Goal: Transaction & Acquisition: Purchase product/service

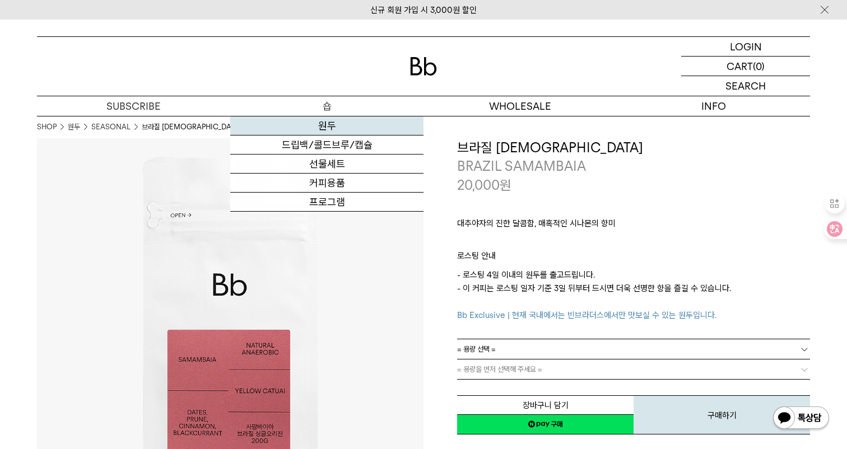
click at [330, 125] on link "원두" at bounding box center [326, 126] width 193 height 19
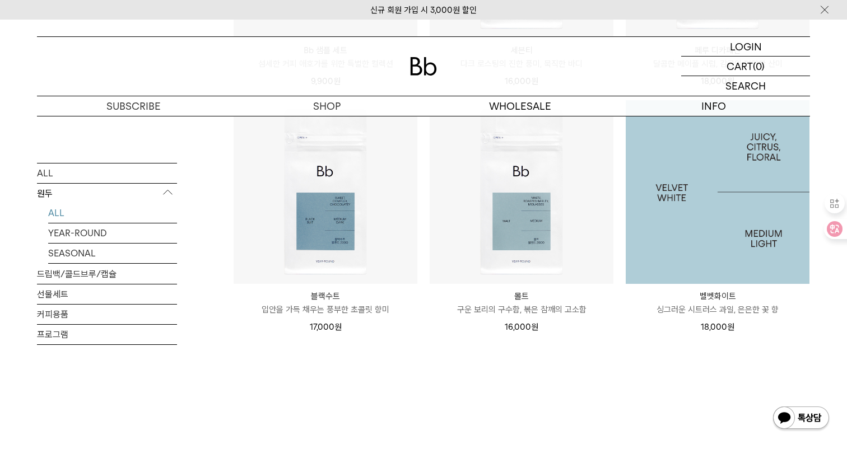
scroll to position [879, 0]
click at [690, 187] on img at bounding box center [718, 194] width 184 height 184
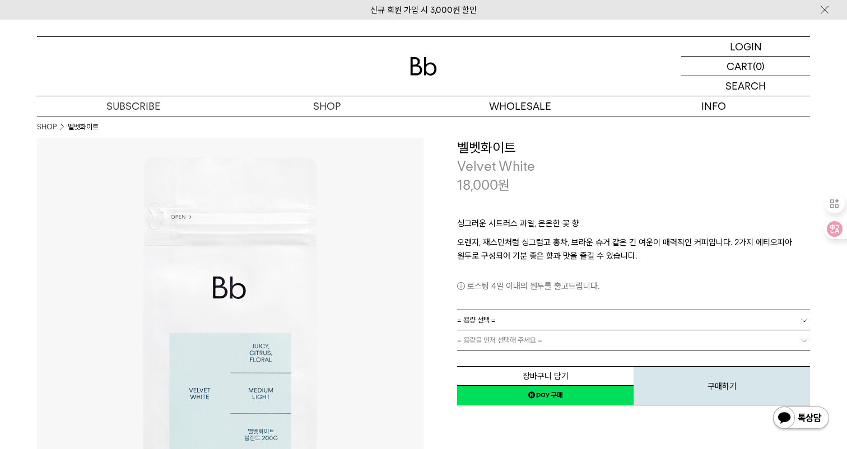
scroll to position [6, 0]
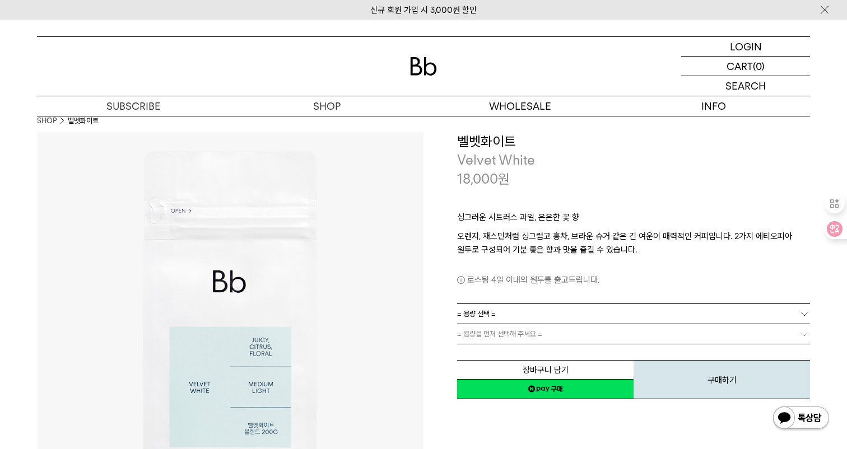
click at [475, 316] on span "= 용량 선택 =" at bounding box center [476, 314] width 39 height 20
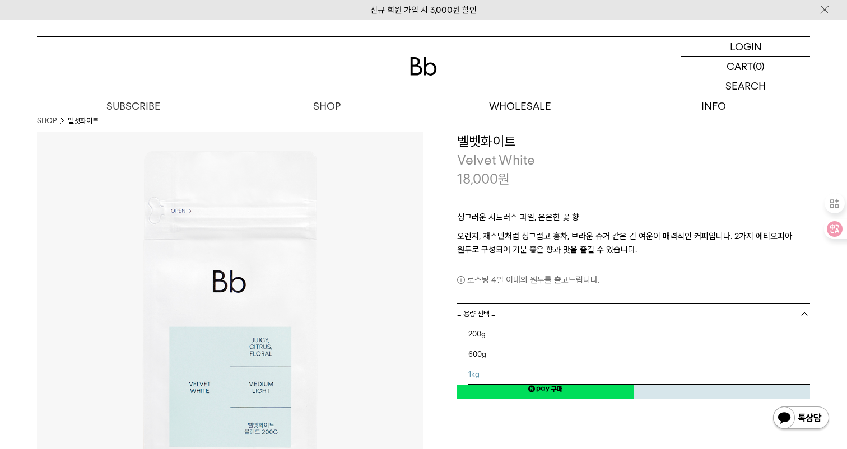
click at [476, 373] on li "1kg" at bounding box center [639, 375] width 342 height 20
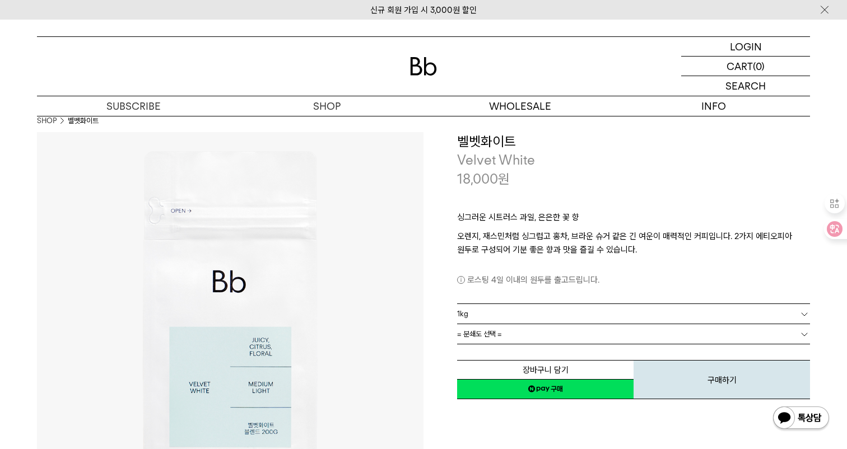
click at [505, 334] on link "= 분쇄도 선택 =" at bounding box center [633, 334] width 353 height 20
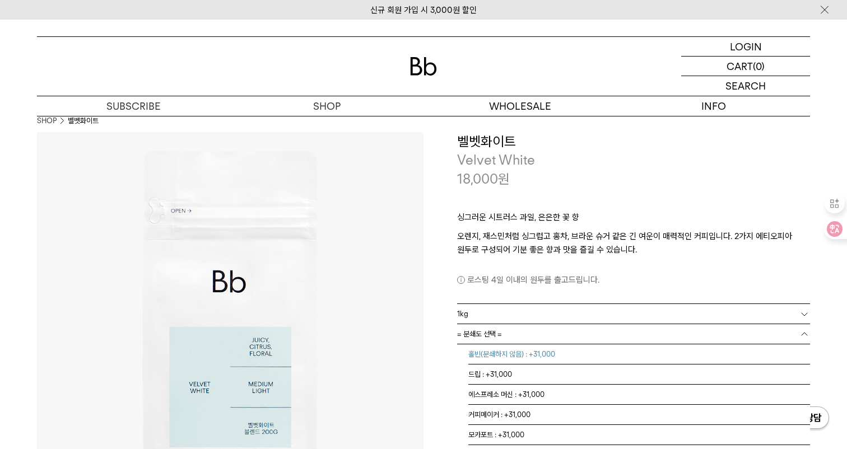
click at [498, 359] on li "홀빈(분쇄하지 않음) : +31,000" at bounding box center [639, 354] width 342 height 20
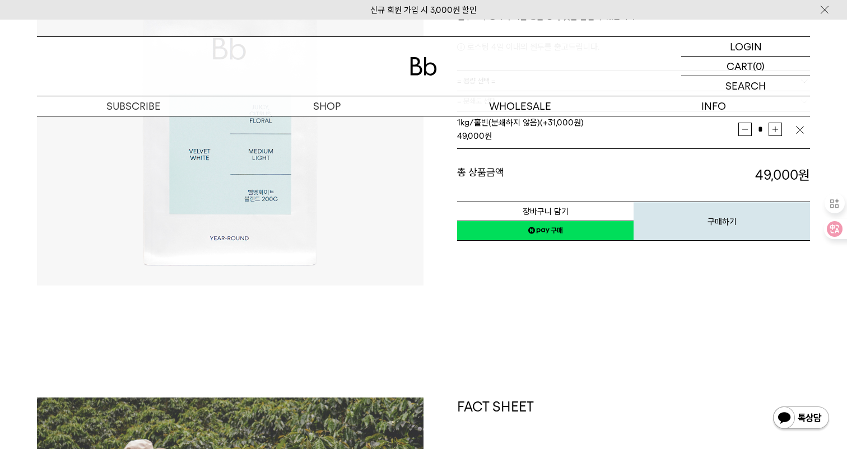
scroll to position [196, 0]
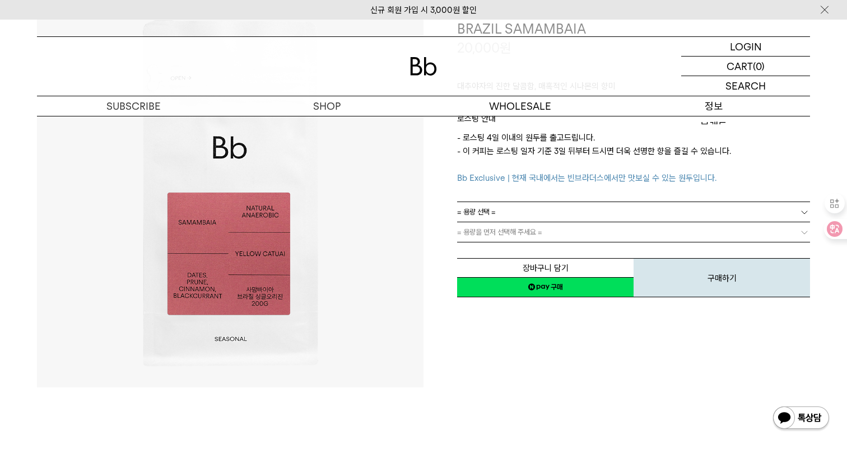
scroll to position [139, 0]
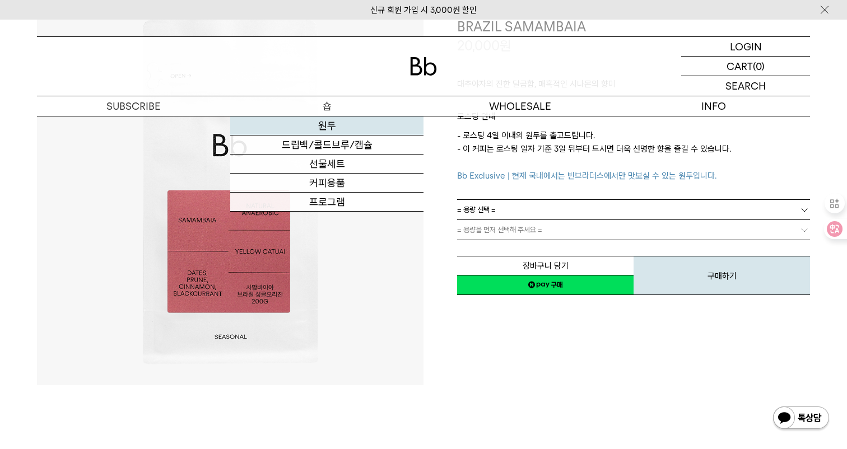
click at [328, 121] on link "원두" at bounding box center [326, 126] width 193 height 19
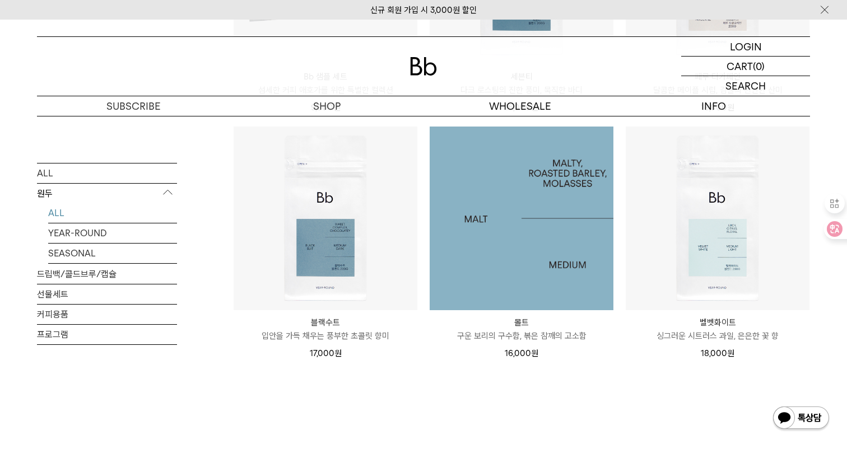
scroll to position [903, 0]
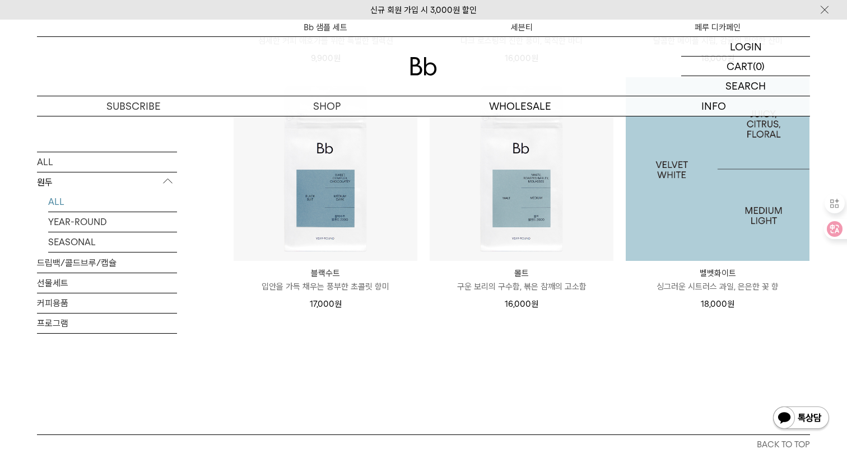
click at [695, 234] on img at bounding box center [718, 169] width 184 height 184
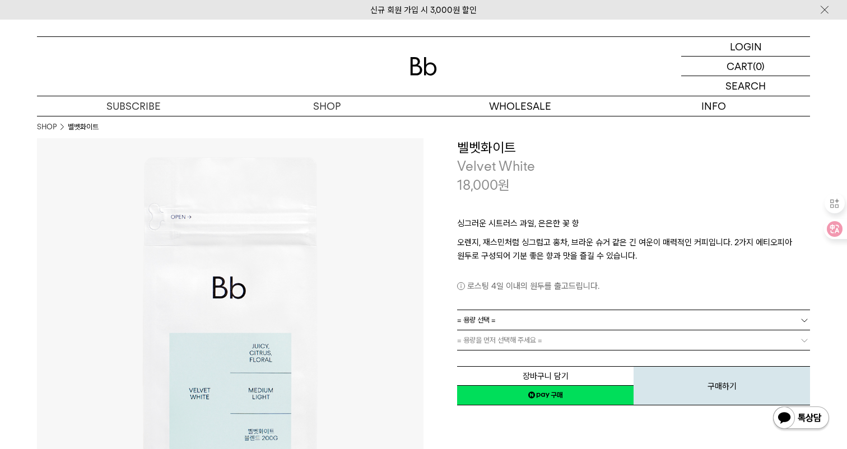
click at [539, 316] on link "= 용량 선택 =" at bounding box center [633, 320] width 353 height 20
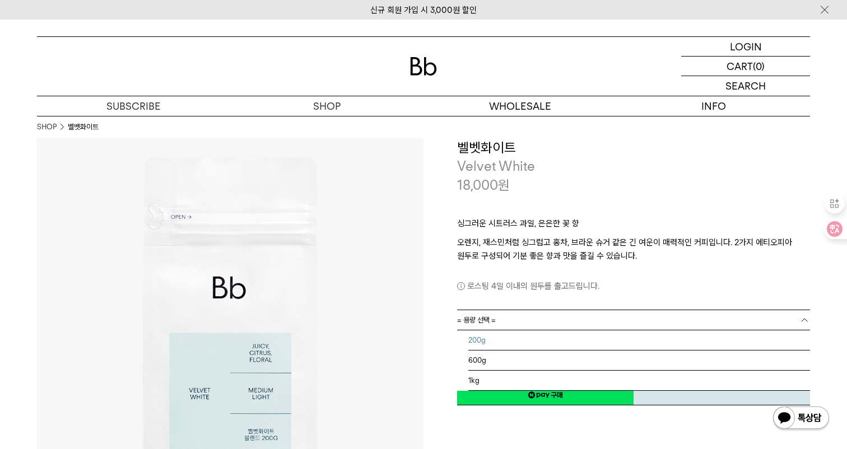
click at [491, 344] on li "200g" at bounding box center [639, 340] width 342 height 20
click at [506, 323] on link "200g" at bounding box center [633, 320] width 353 height 20
click at [490, 384] on li "1kg" at bounding box center [639, 381] width 342 height 20
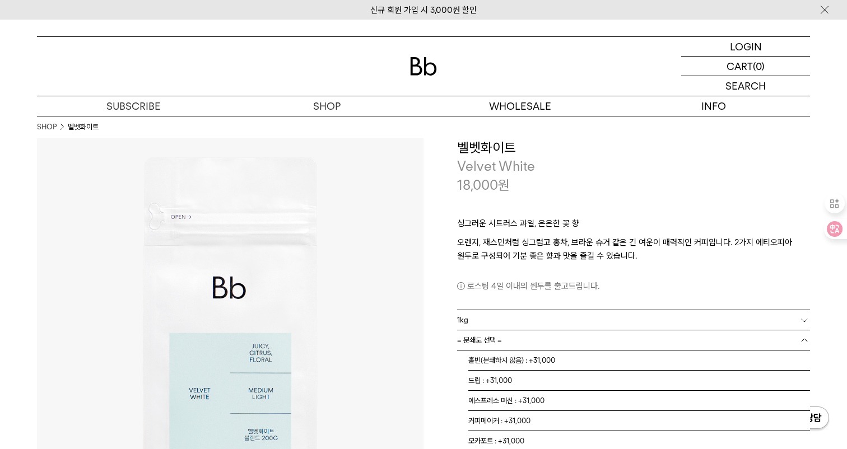
click at [491, 337] on span "= 분쇄도 선택 =" at bounding box center [479, 340] width 45 height 20
click at [491, 359] on li "홀빈(분쇄하지 않음) : +31,000" at bounding box center [639, 361] width 342 height 20
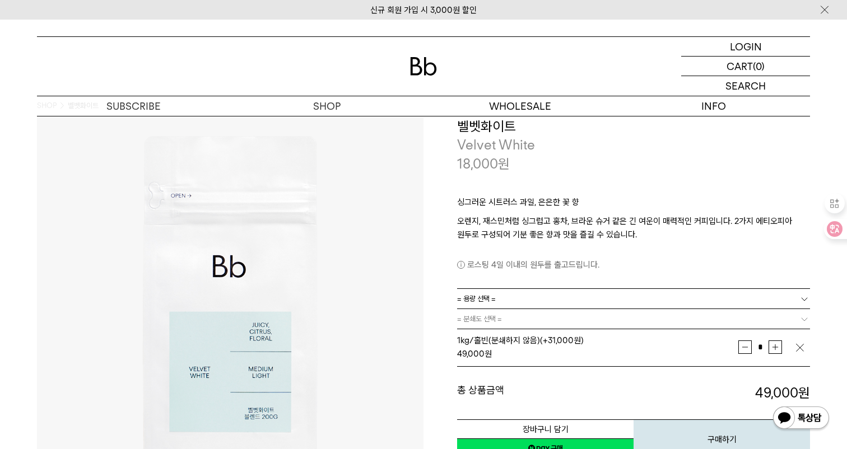
scroll to position [22, 0]
click at [702, 299] on link "= 용량 선택 =" at bounding box center [633, 298] width 353 height 20
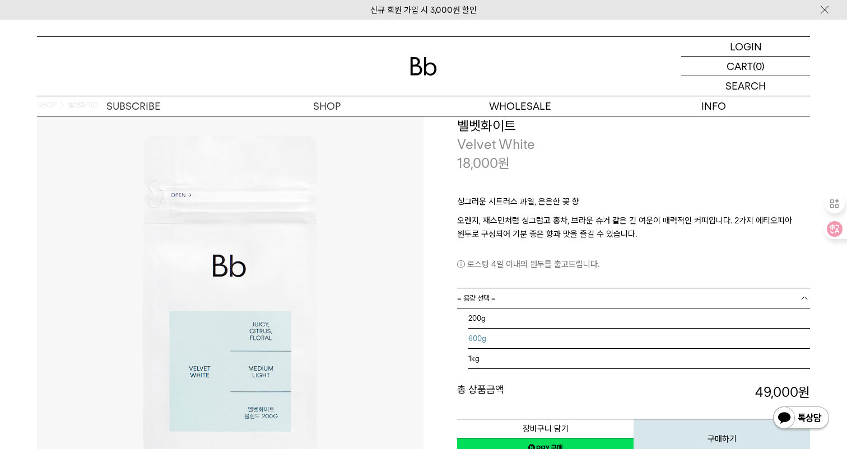
click at [650, 331] on li "600g" at bounding box center [639, 339] width 342 height 20
click at [771, 328] on link "= 분쇄도 선택 =" at bounding box center [633, 319] width 353 height 20
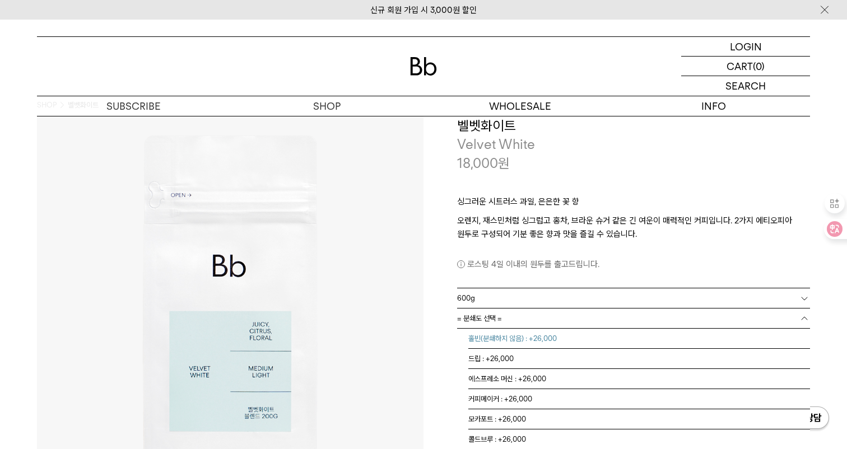
click at [678, 339] on li "홀빈(분쇄하지 않음) : +26,000" at bounding box center [639, 339] width 342 height 20
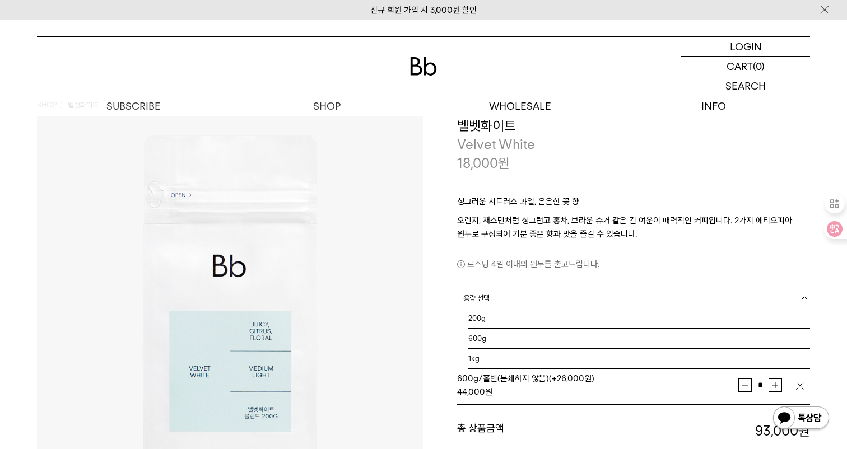
click at [718, 299] on link "= 용량 선택 =" at bounding box center [633, 298] width 353 height 20
click at [597, 327] on li "200g" at bounding box center [639, 319] width 342 height 20
click at [619, 322] on link "= 분쇄도 선택 =" at bounding box center [633, 319] width 353 height 20
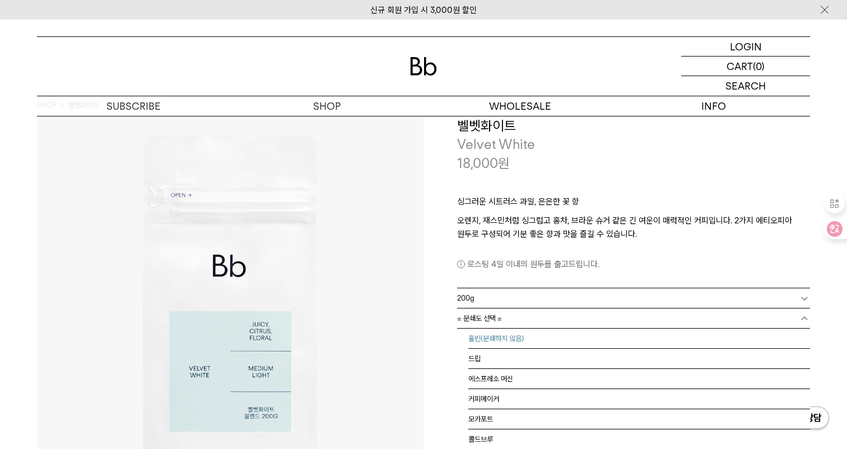
click at [585, 342] on li "홀빈(분쇄하지 않음)" at bounding box center [639, 339] width 342 height 20
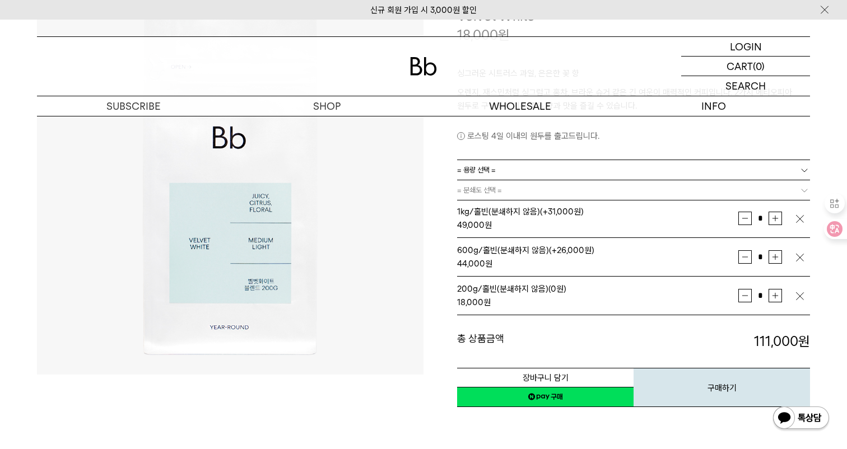
scroll to position [18, 0]
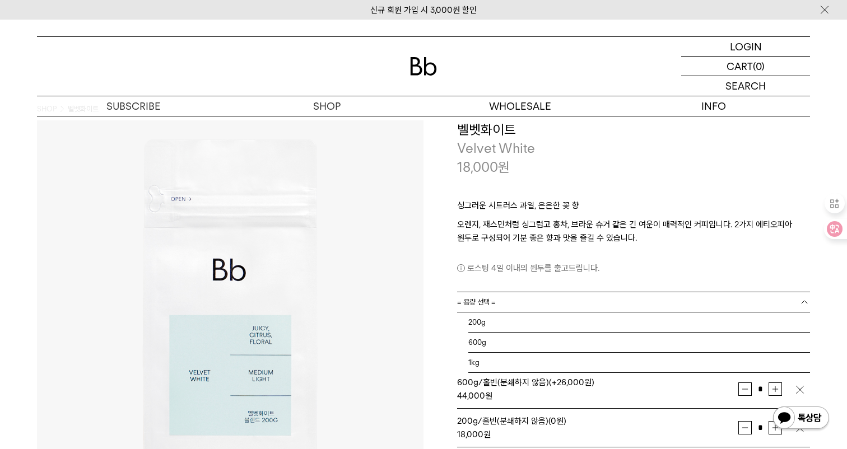
click at [543, 306] on link "= 용량 선택 =" at bounding box center [633, 302] width 353 height 20
click at [656, 254] on div "로스팅 4일 이내의 원두를 출고드립니다." at bounding box center [633, 260] width 353 height 30
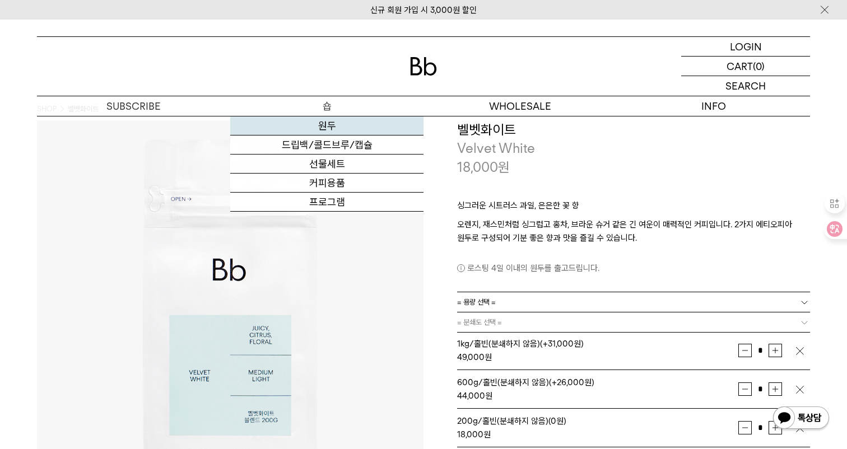
click at [325, 122] on link "원두" at bounding box center [326, 126] width 193 height 19
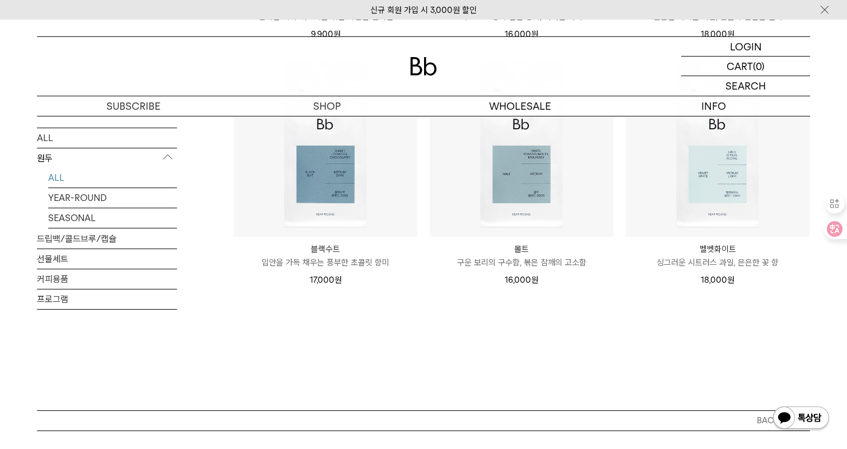
scroll to position [873, 0]
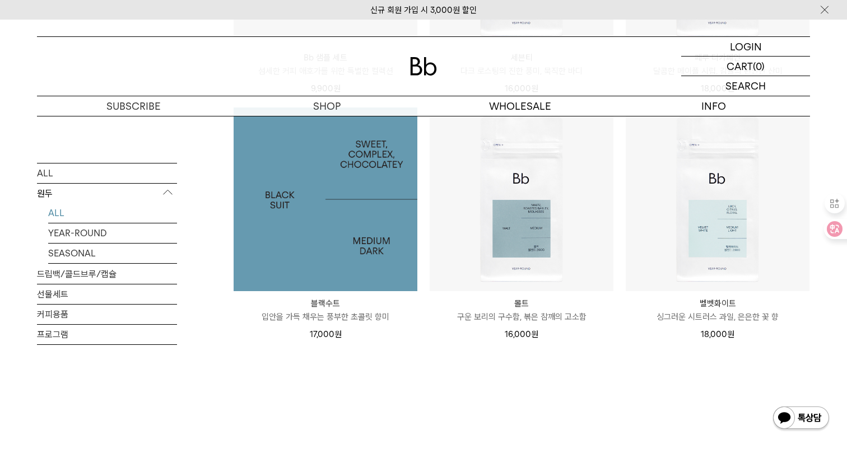
click at [379, 209] on img at bounding box center [326, 200] width 184 height 184
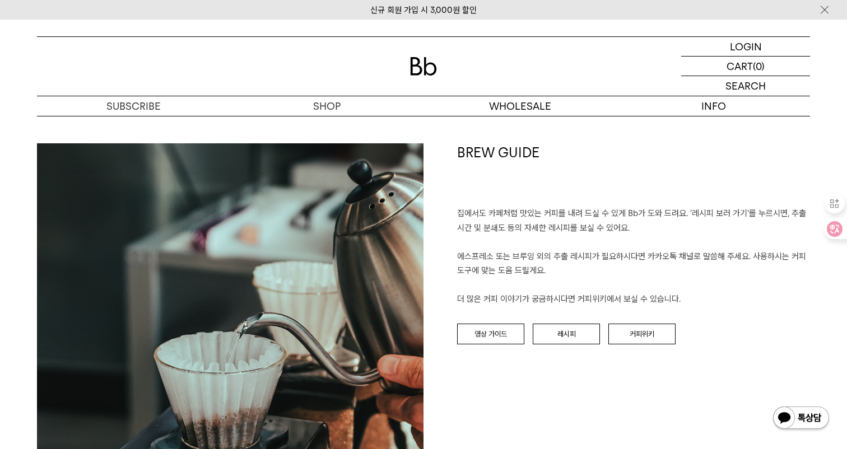
scroll to position [1310, 0]
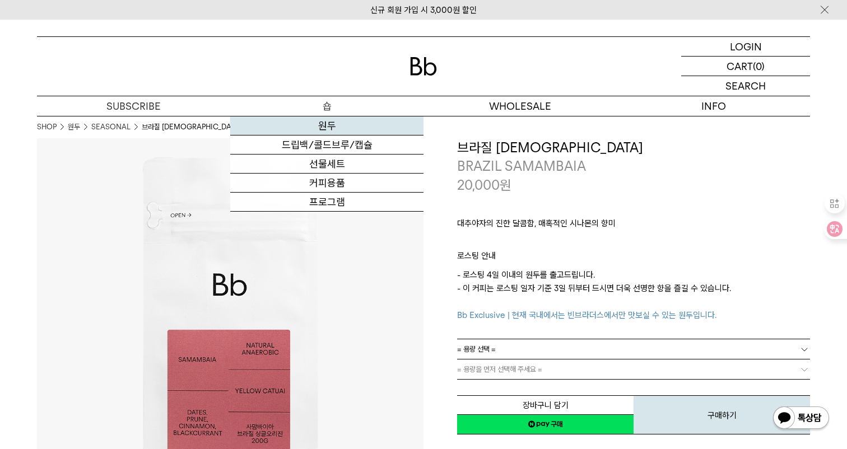
click at [316, 125] on link "원두" at bounding box center [326, 126] width 193 height 19
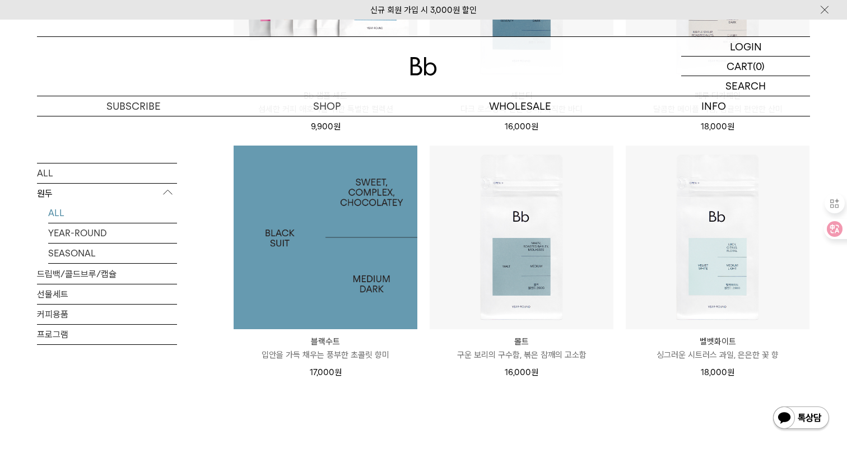
scroll to position [872, 0]
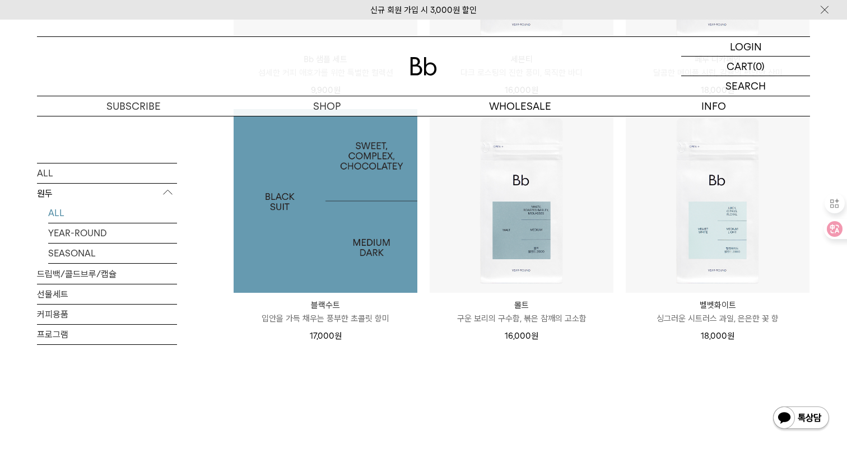
click at [302, 209] on img at bounding box center [326, 201] width 184 height 184
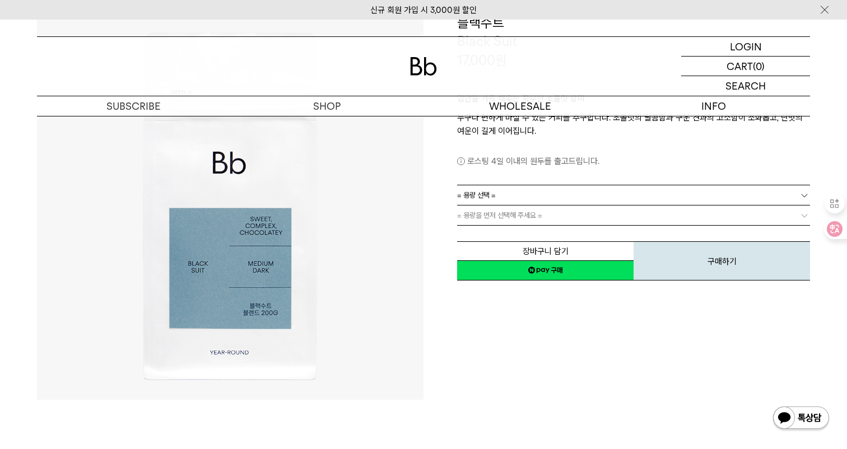
scroll to position [125, 0]
click at [602, 207] on link "= 용량을 먼저 선택해 주세요 =" at bounding box center [633, 215] width 353 height 20
click at [605, 199] on link "= 용량 선택 =" at bounding box center [633, 195] width 353 height 20
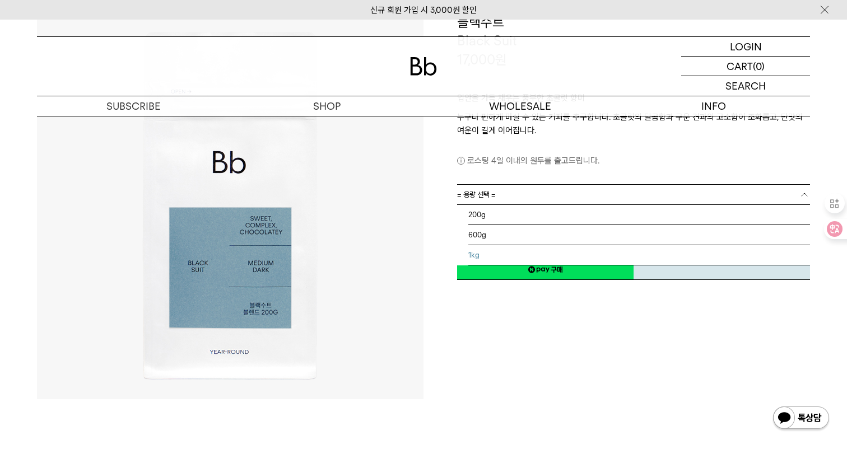
click at [584, 256] on li "1kg" at bounding box center [639, 255] width 342 height 20
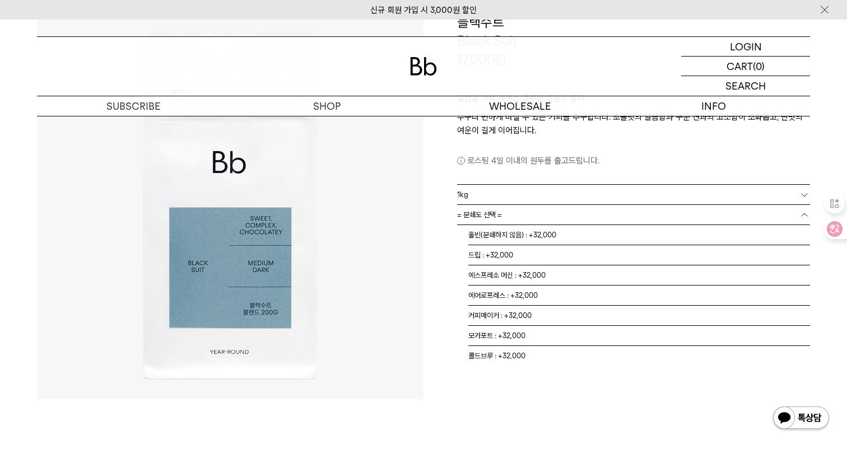
scroll to position [7, 0]
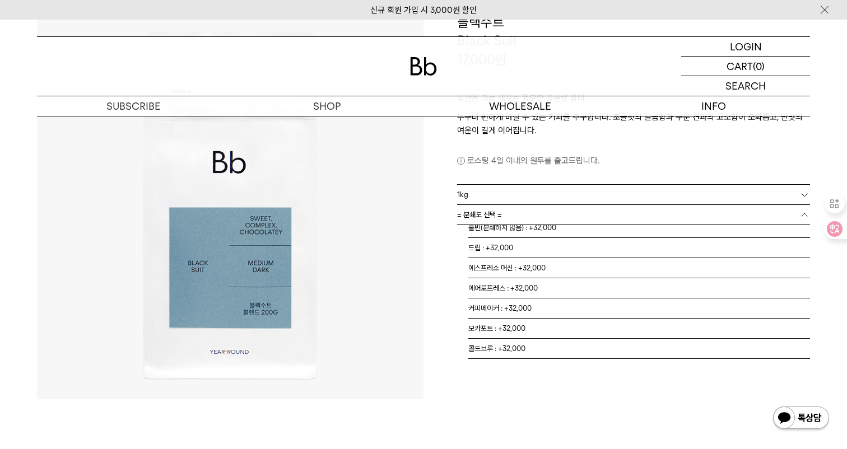
click at [585, 219] on link "= 분쇄도 선택 =" at bounding box center [633, 215] width 353 height 20
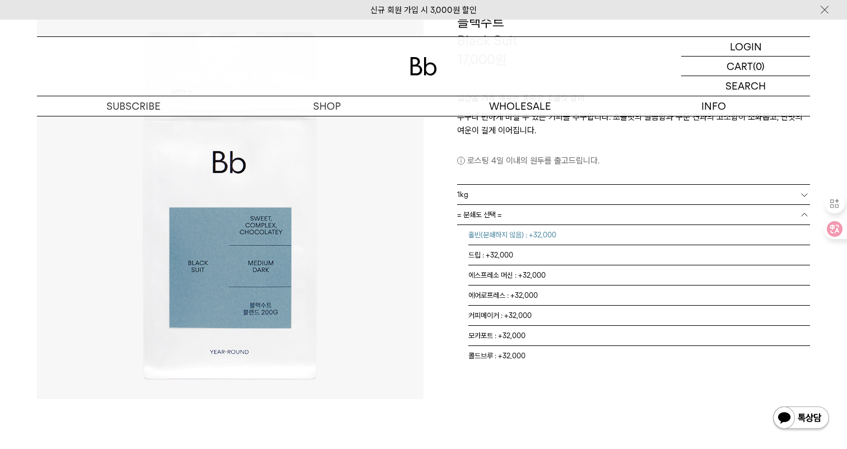
click at [577, 237] on li "홀빈(분쇄하지 않음) : +32,000" at bounding box center [639, 235] width 342 height 20
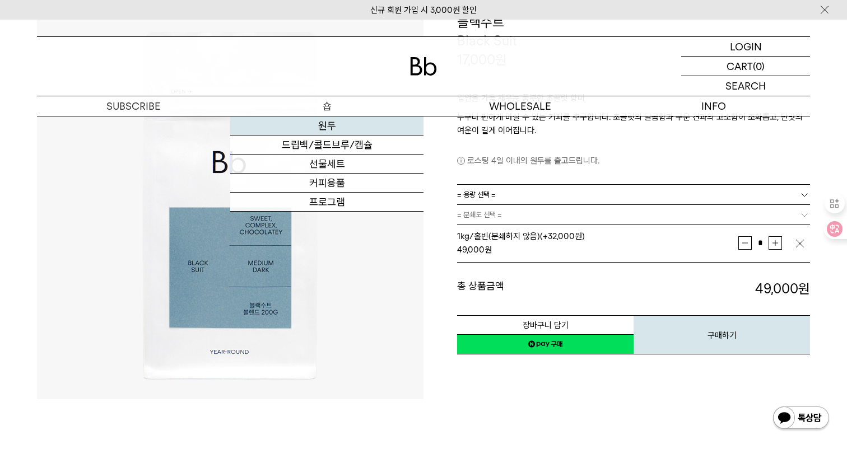
click at [337, 129] on link "원두" at bounding box center [326, 126] width 193 height 19
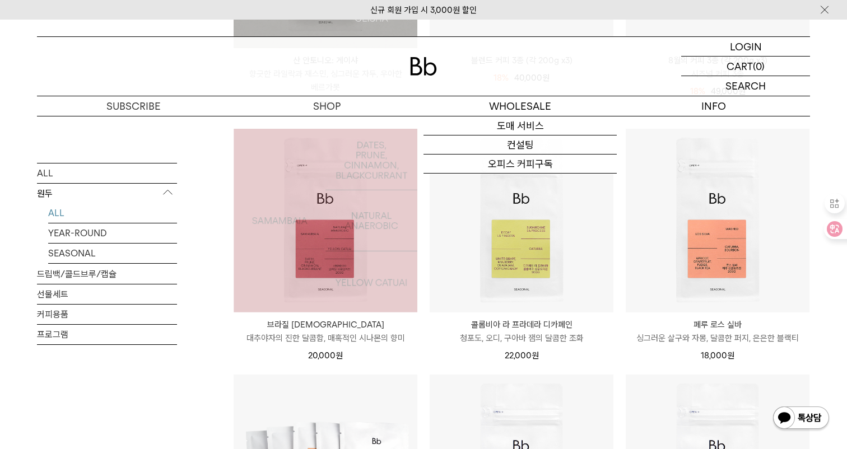
scroll to position [726, 0]
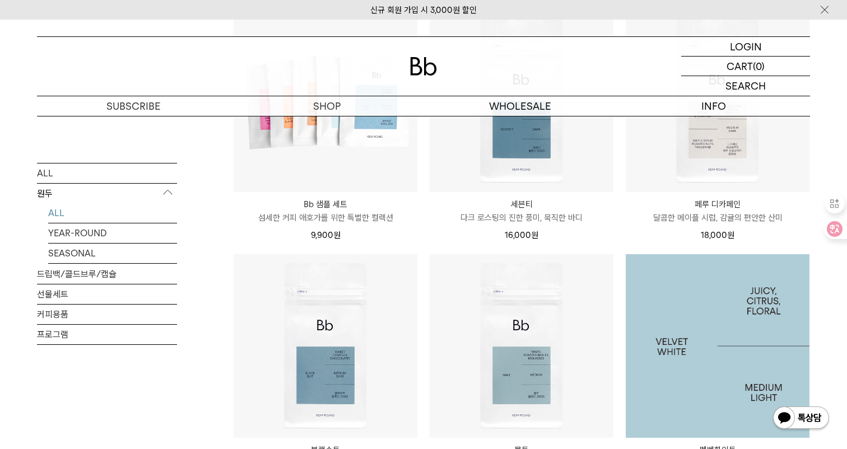
click at [660, 334] on img at bounding box center [718, 346] width 184 height 184
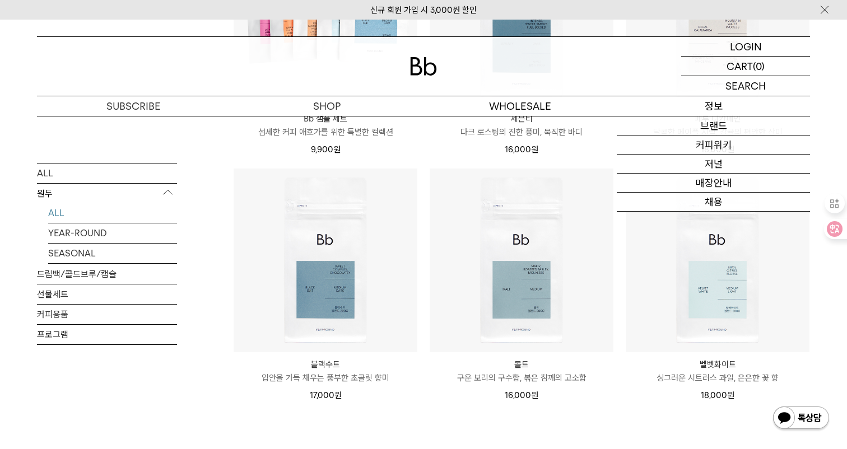
scroll to position [819, 0]
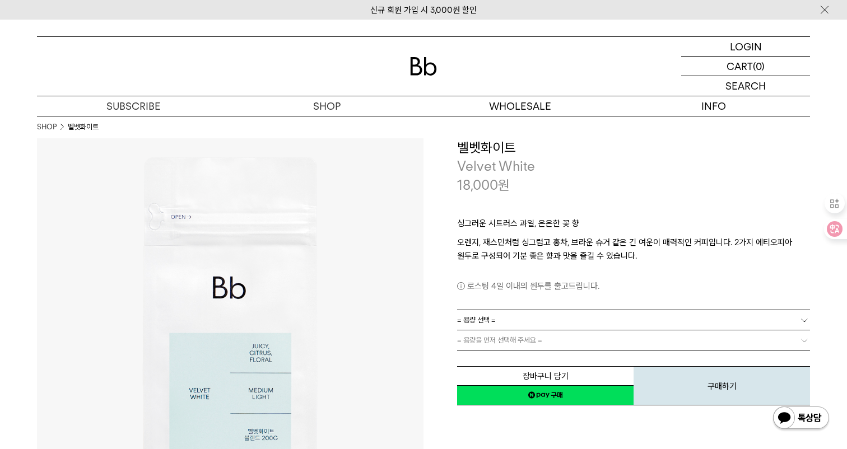
click at [575, 316] on link "= 용량 선택 =" at bounding box center [633, 320] width 353 height 20
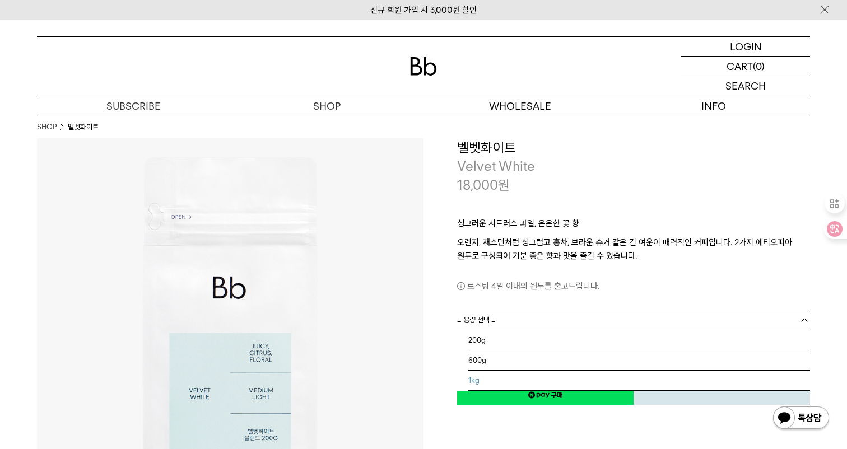
click at [530, 372] on li "1kg" at bounding box center [639, 381] width 342 height 20
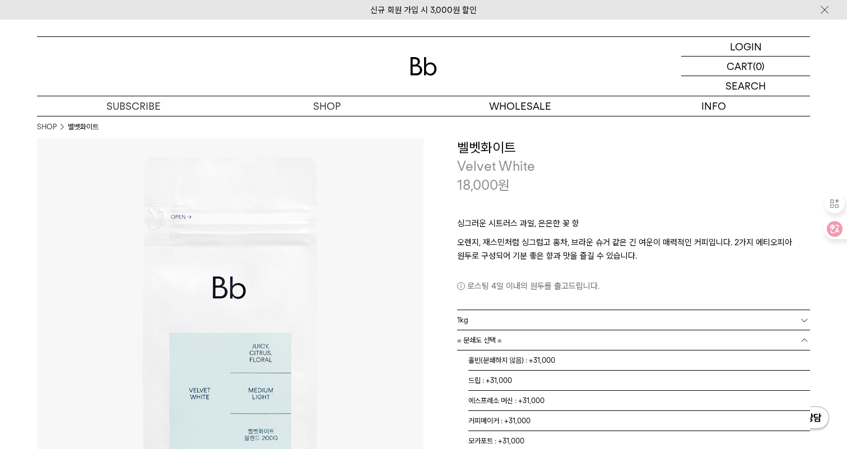
click at [522, 331] on link "= 분쇄도 선택 =" at bounding box center [633, 340] width 353 height 20
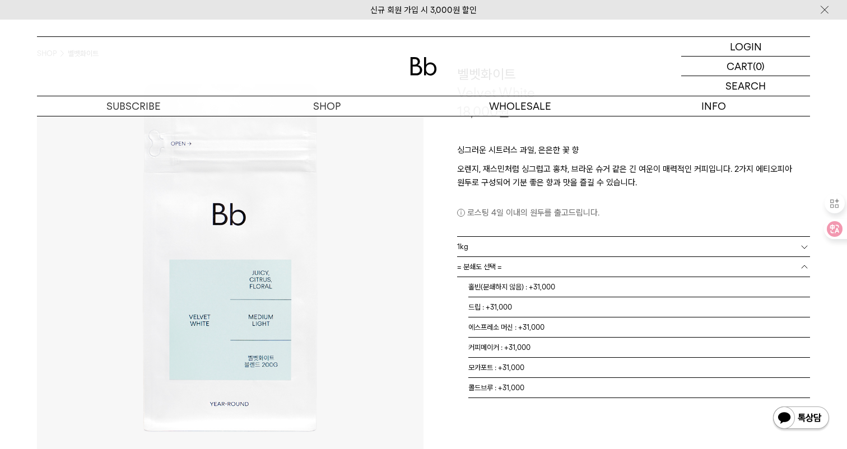
scroll to position [78, 0]
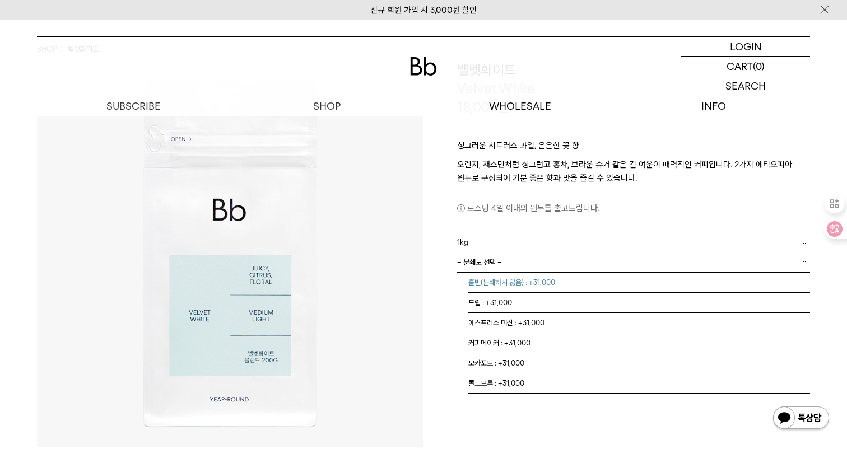
click at [529, 279] on li "홀빈(분쇄하지 않음) : +31,000" at bounding box center [639, 283] width 342 height 20
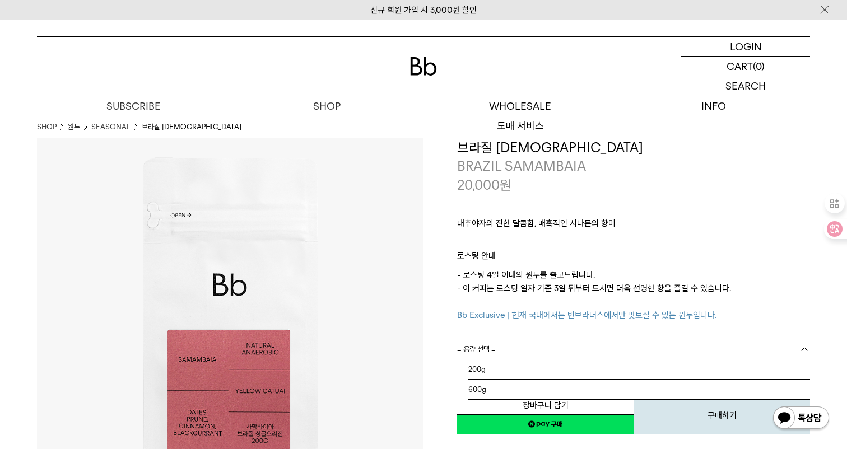
click at [579, 347] on link "= 용량 선택 =" at bounding box center [633, 349] width 353 height 20
click at [531, 385] on li "600g" at bounding box center [639, 390] width 342 height 20
click at [531, 367] on link "= 분쇄도 선택 =" at bounding box center [633, 370] width 353 height 20
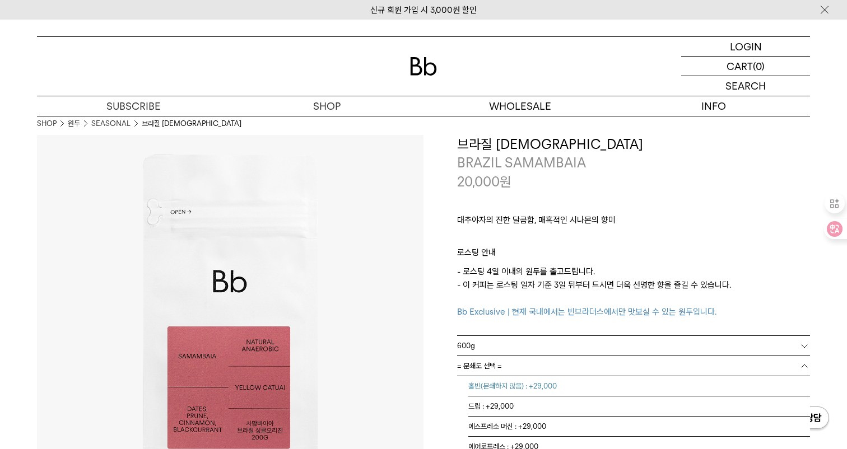
click at [531, 383] on li "홀빈(분쇄하지 않음) : +29,000" at bounding box center [639, 386] width 342 height 20
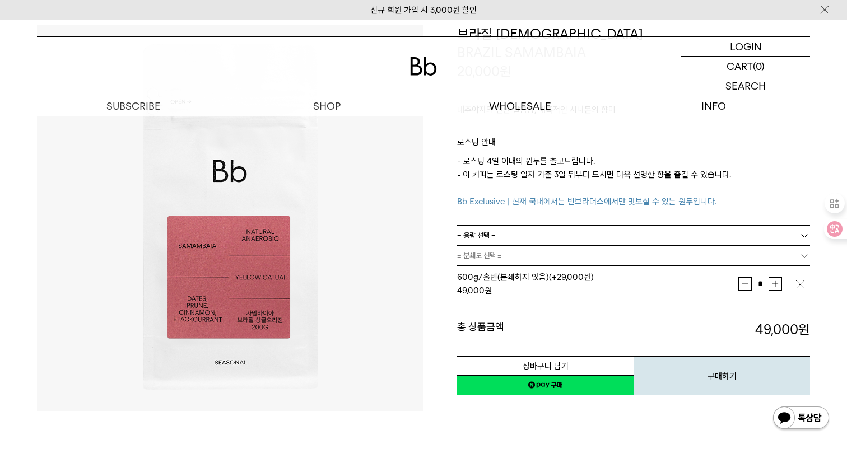
scroll to position [115, 0]
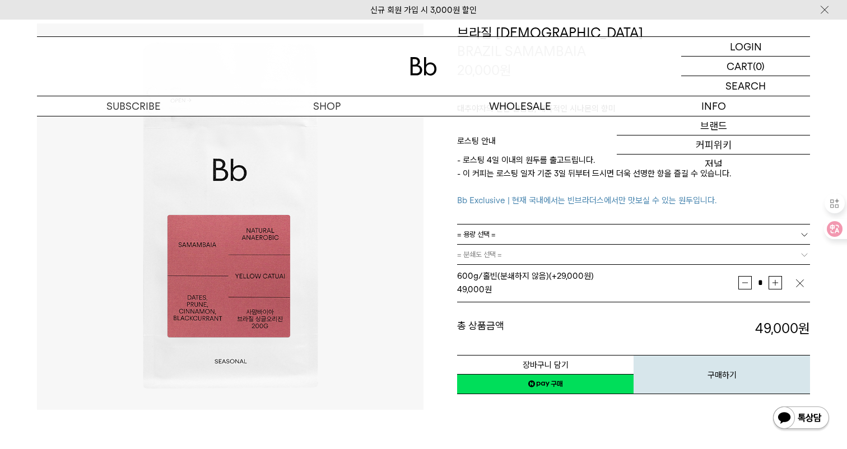
click at [614, 239] on link "= 용량 선택 =" at bounding box center [633, 235] width 353 height 20
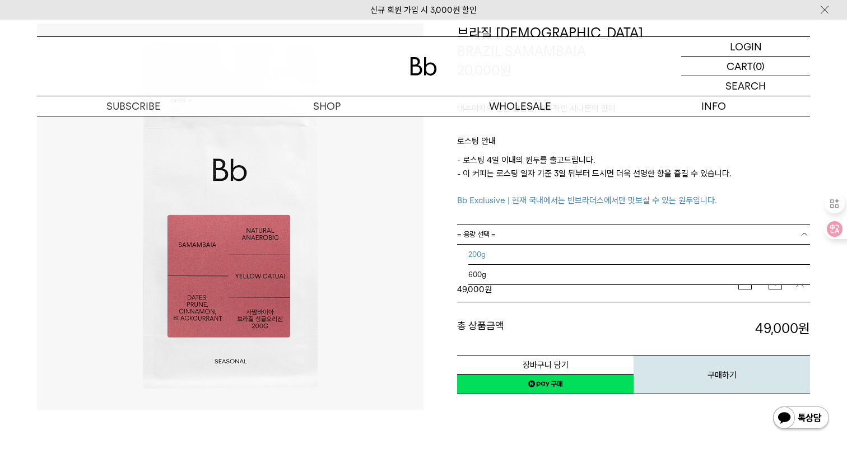
click at [598, 260] on li "200g" at bounding box center [639, 255] width 342 height 20
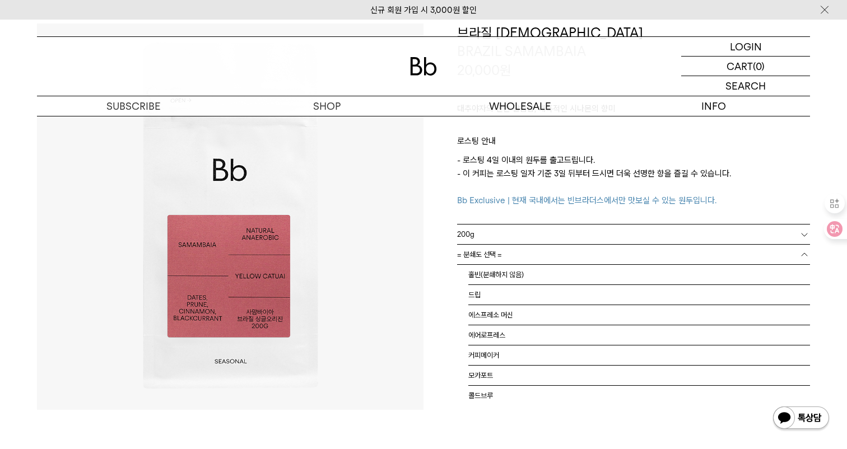
scroll to position [1, 0]
click at [597, 255] on link "= 분쇄도 선택 =" at bounding box center [633, 255] width 353 height 20
click at [590, 274] on li "홀빈(분쇄하지 않음)" at bounding box center [639, 275] width 342 height 20
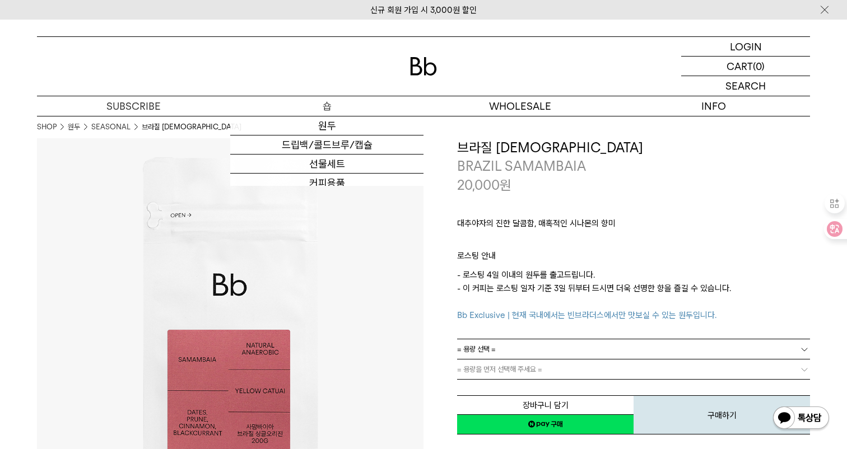
click at [324, 99] on p "숍" at bounding box center [326, 106] width 193 height 20
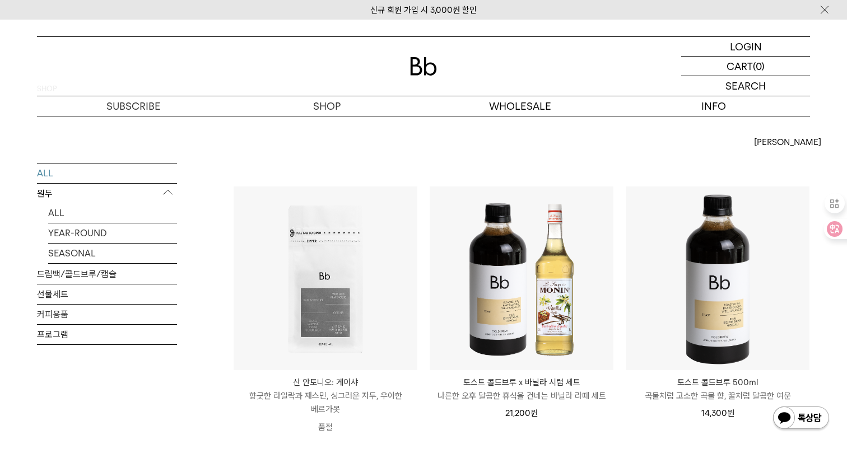
scroll to position [40, 0]
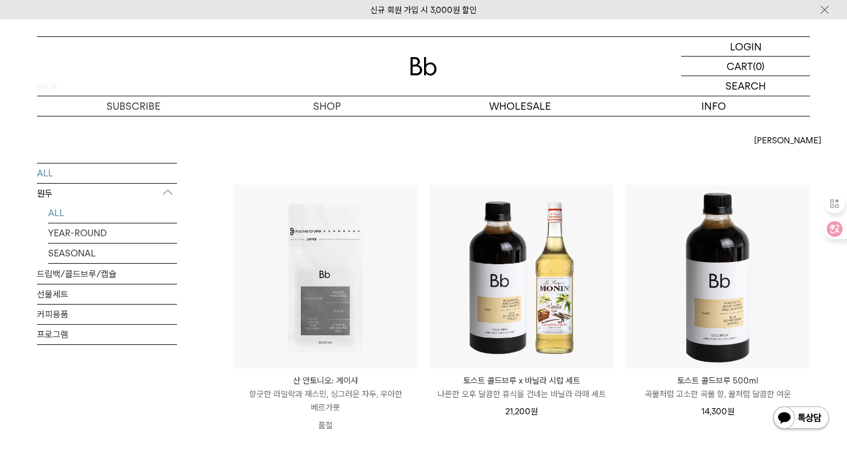
click at [60, 208] on link "ALL" at bounding box center [112, 213] width 129 height 20
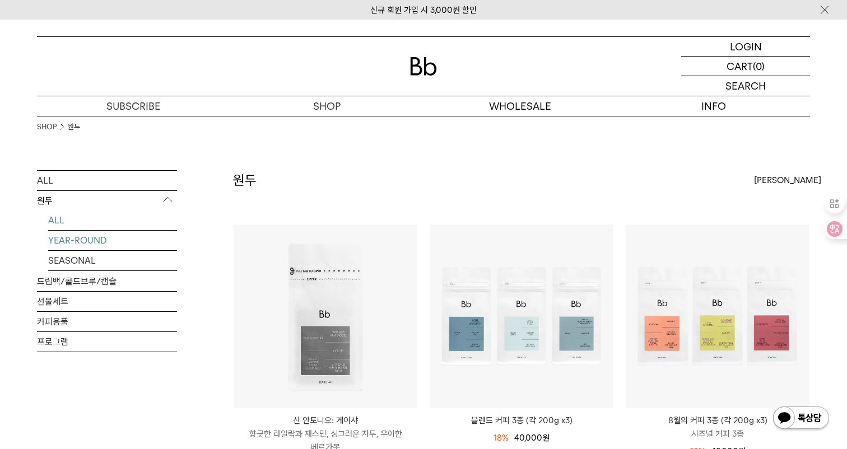
click at [76, 244] on link "YEAR-ROUND" at bounding box center [112, 241] width 129 height 20
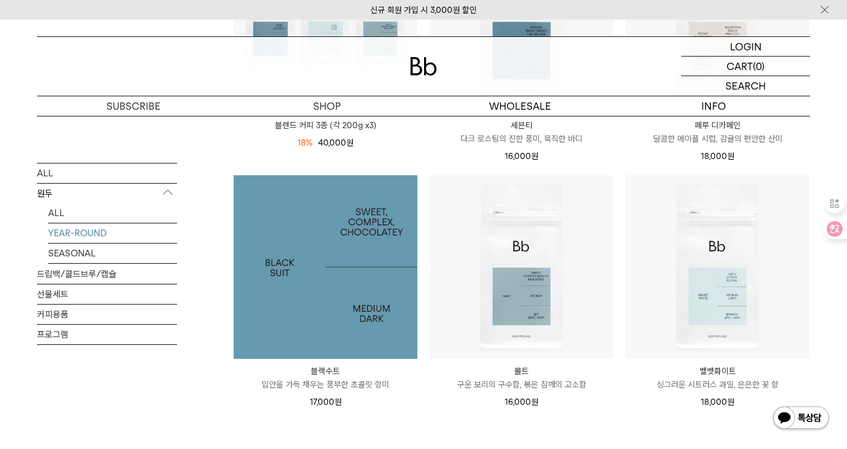
scroll to position [277, 0]
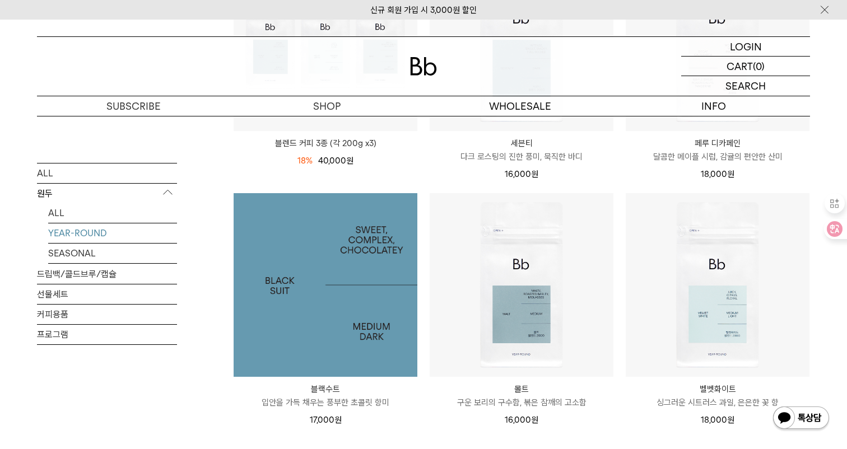
click at [307, 269] on img at bounding box center [326, 285] width 184 height 184
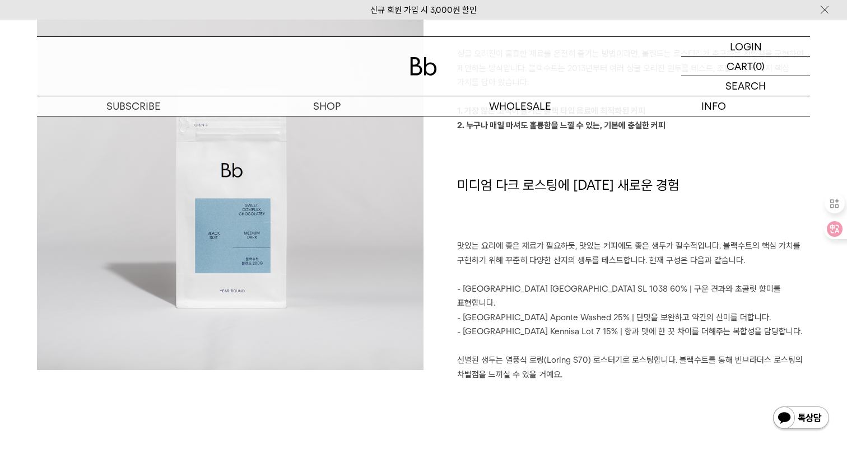
scroll to position [950, 0]
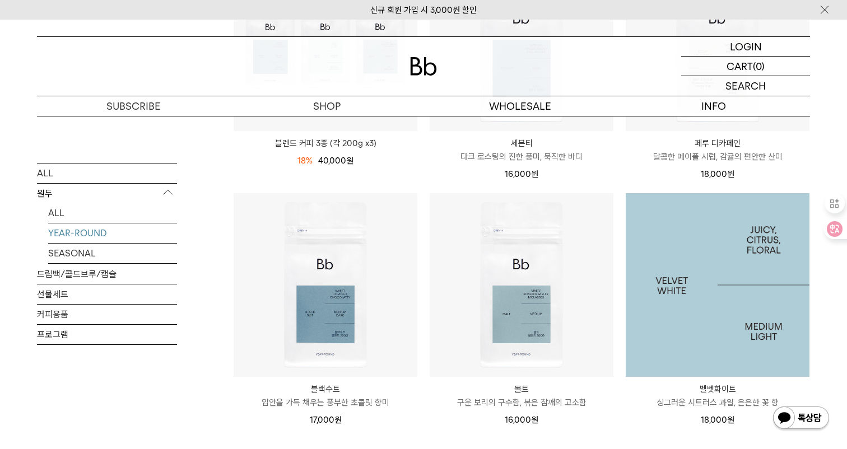
click at [693, 278] on img at bounding box center [718, 285] width 184 height 184
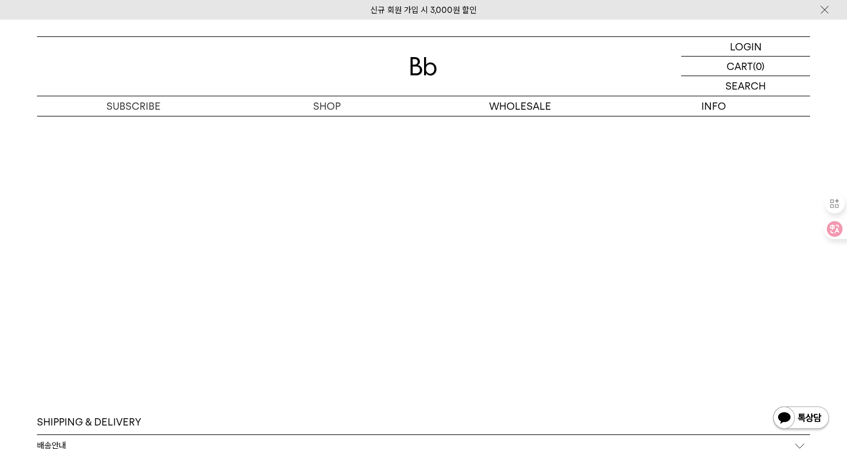
scroll to position [2929, 0]
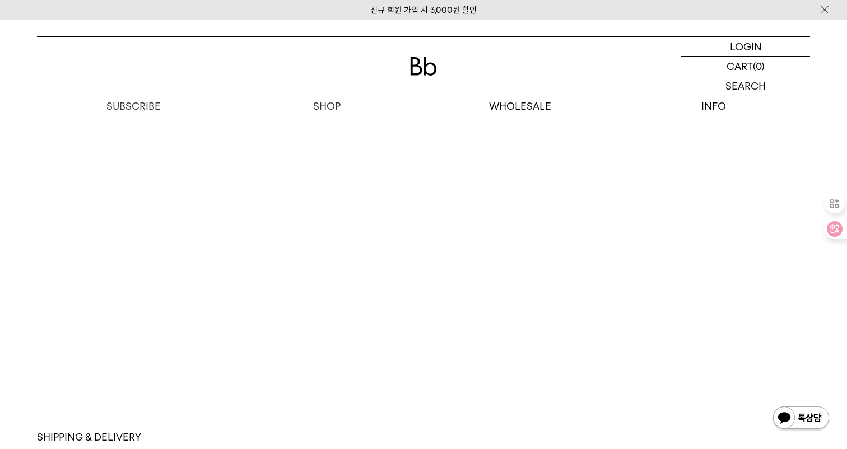
scroll to position [2742, 0]
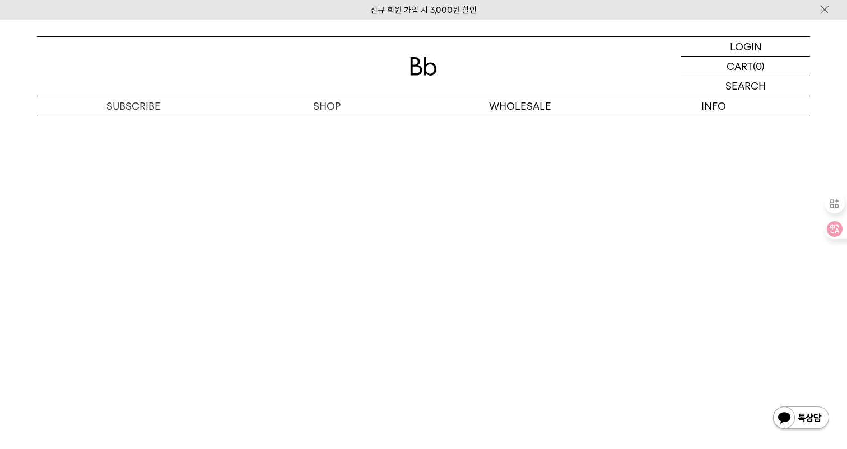
scroll to position [2569, 0]
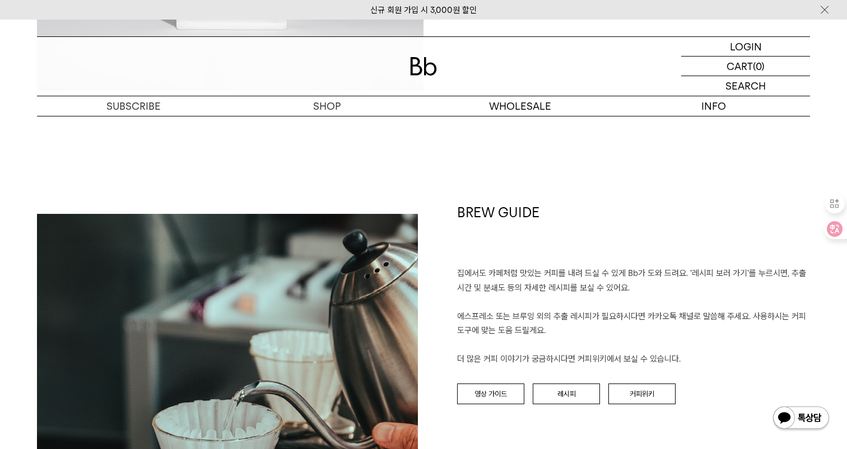
scroll to position [1241, 0]
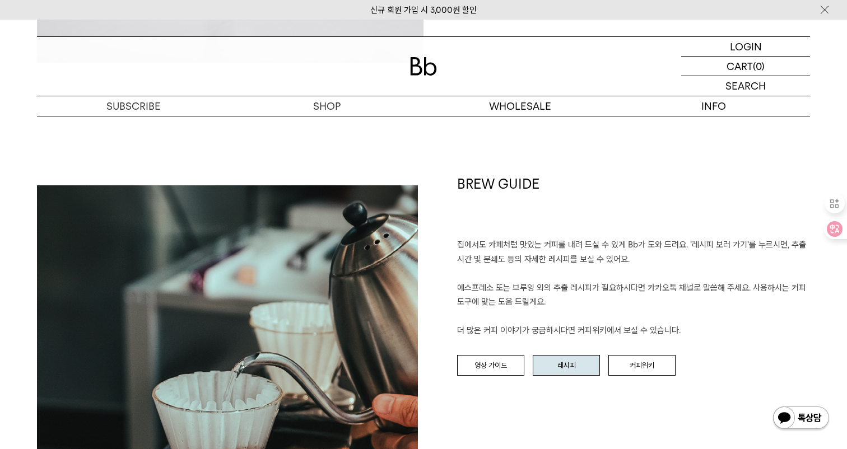
click at [580, 373] on link "레시피" at bounding box center [566, 365] width 67 height 21
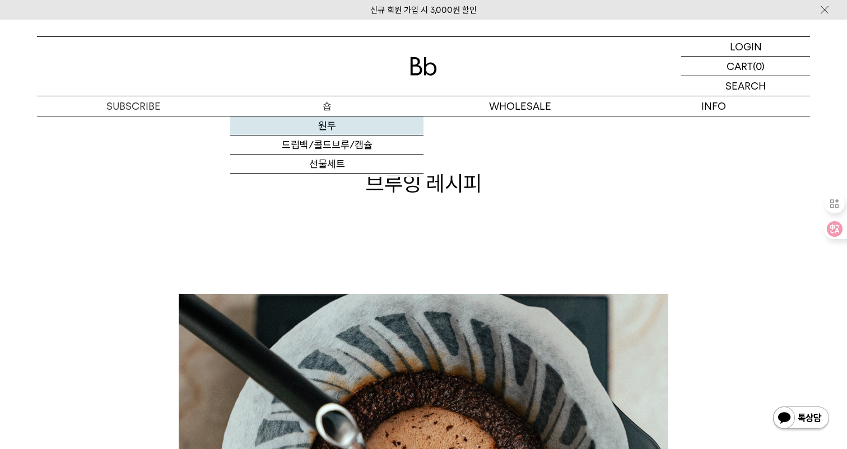
click at [327, 131] on link "원두" at bounding box center [326, 126] width 193 height 19
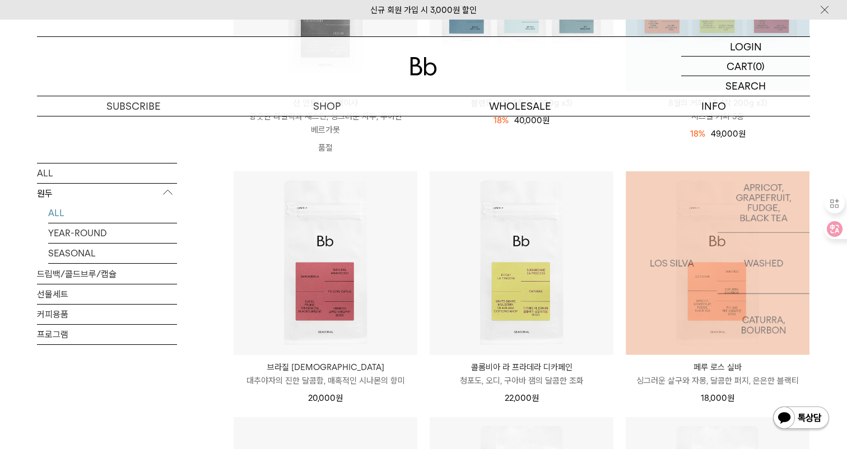
scroll to position [578, 0]
